Goal: Obtain resource: Download file/media

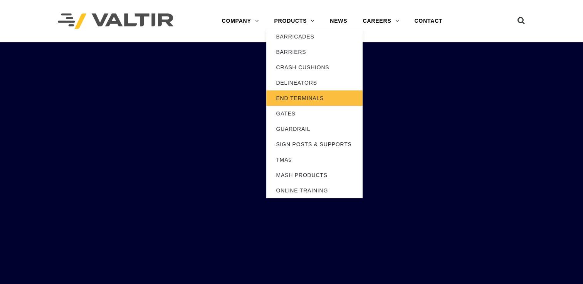
click at [307, 102] on link "END TERMINALS" at bounding box center [314, 98] width 96 height 15
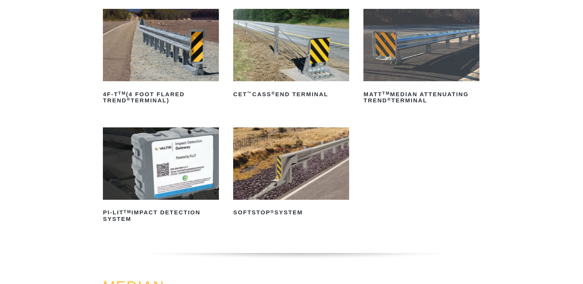
scroll to position [124, 0]
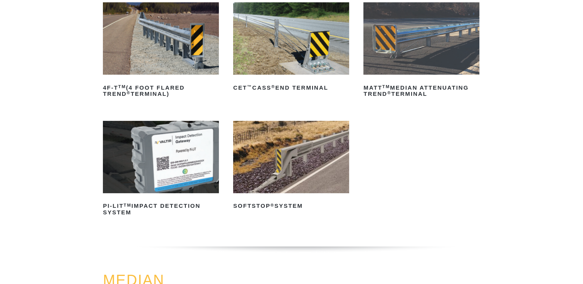
click at [296, 155] on img at bounding box center [291, 157] width 116 height 72
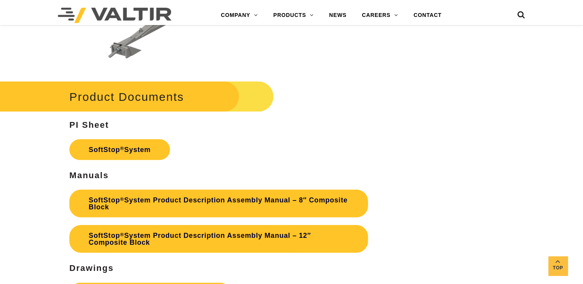
scroll to position [2246, 0]
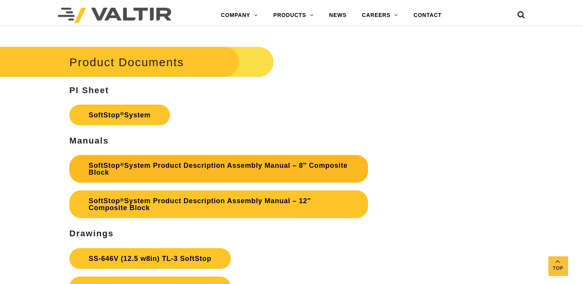
click at [257, 167] on link "SoftStop ® System Product Description Assembly Manual – 8″ Composite Block" at bounding box center [218, 169] width 299 height 28
